Goal: Task Accomplishment & Management: Use online tool/utility

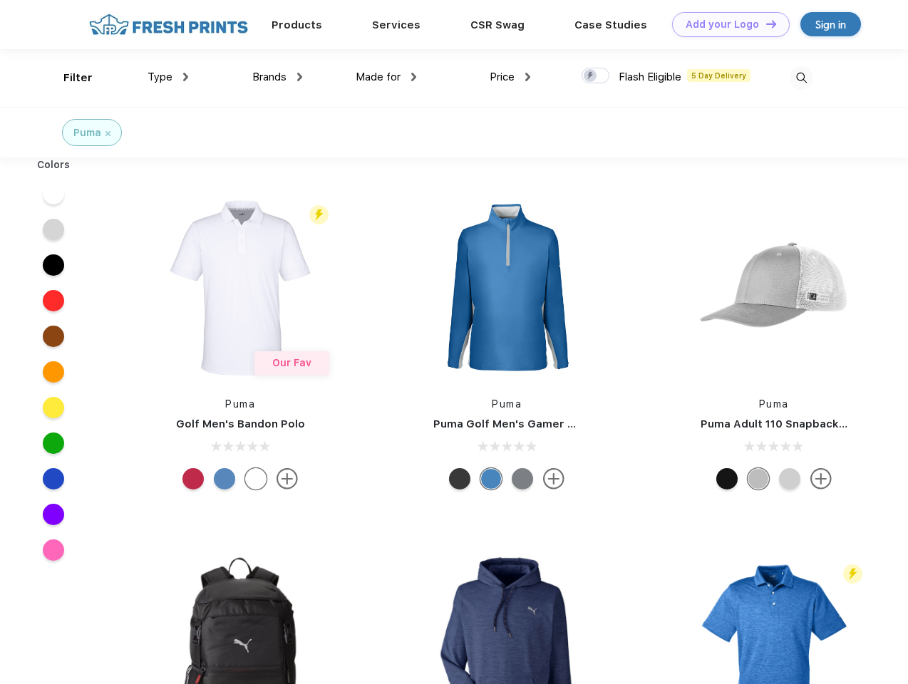
click at [726, 24] on link "Add your Logo Design Tool" at bounding box center [731, 24] width 118 height 25
click at [0, 0] on div "Design Tool" at bounding box center [0, 0] width 0 height 0
click at [765, 24] on link "Add your Logo Design Tool" at bounding box center [731, 24] width 118 height 25
click at [68, 78] on div "Filter" at bounding box center [77, 78] width 29 height 16
click at [168, 77] on span "Type" at bounding box center [160, 77] width 25 height 13
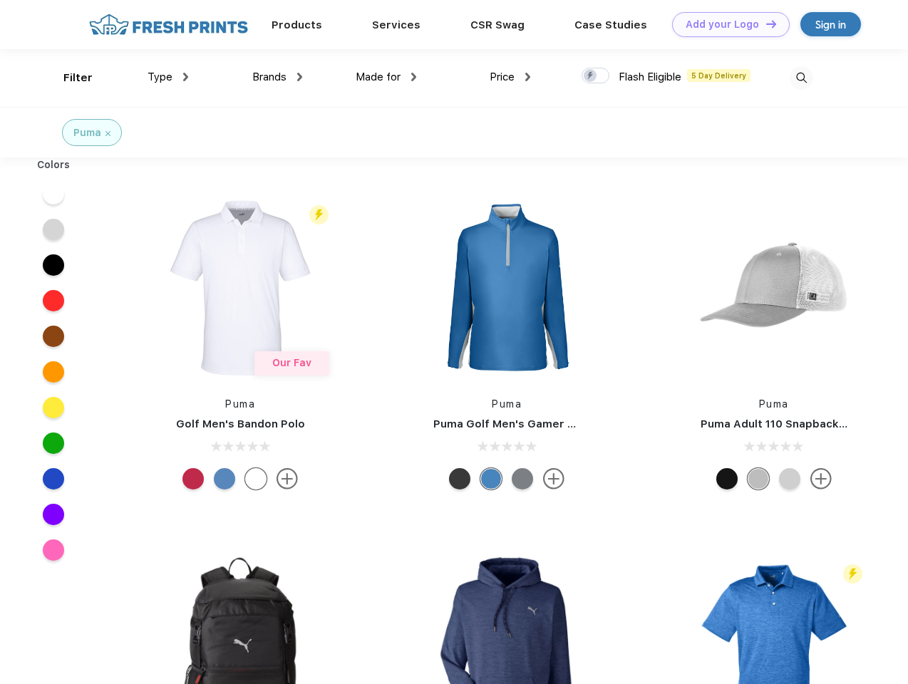
click at [277, 77] on span "Brands" at bounding box center [269, 77] width 34 height 13
click at [386, 77] on span "Made for" at bounding box center [378, 77] width 45 height 13
click at [510, 77] on span "Price" at bounding box center [502, 77] width 25 height 13
click at [596, 76] on div at bounding box center [596, 76] width 28 height 16
click at [591, 76] on input "checkbox" at bounding box center [586, 71] width 9 height 9
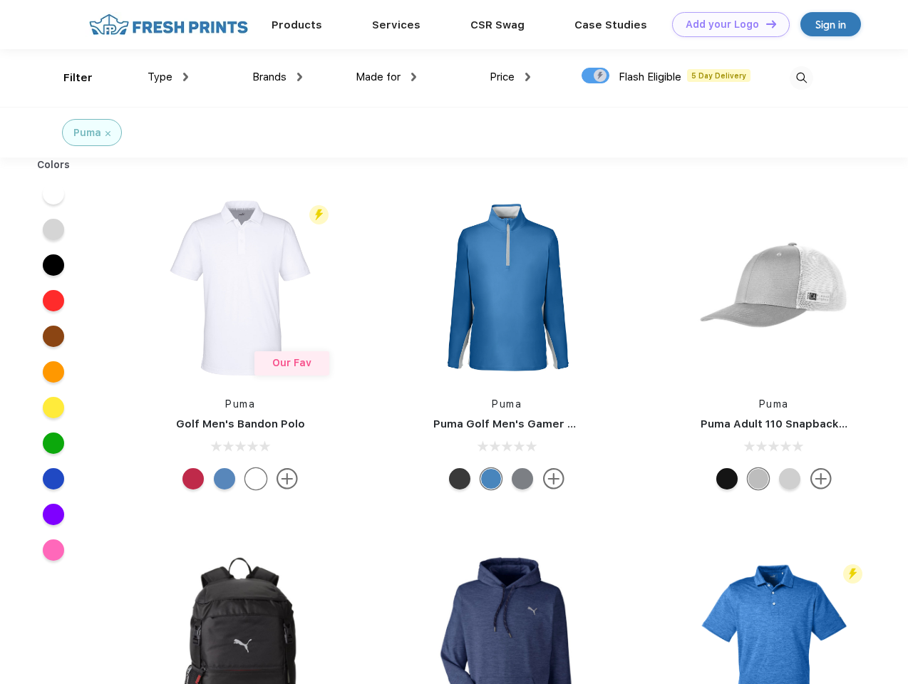
click at [801, 78] on img at bounding box center [802, 78] width 24 height 24
